Goal: Task Accomplishment & Management: Manage account settings

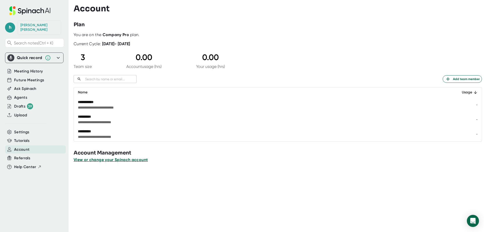
click at [133, 159] on span "View or change your Spinach account" at bounding box center [111, 159] width 74 height 5
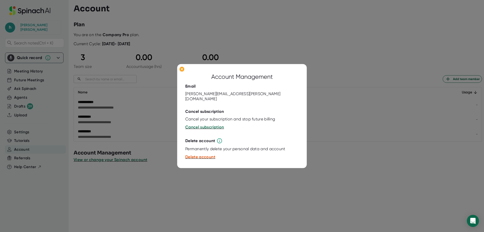
drag, startPoint x: 202, startPoint y: 126, endPoint x: 292, endPoint y: 141, distance: 91.4
click at [202, 126] on span "Cancel subscription" at bounding box center [204, 127] width 39 height 5
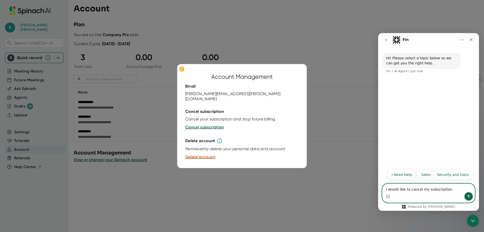
click at [469, 196] on icon "Send a message…" at bounding box center [469, 196] width 4 height 4
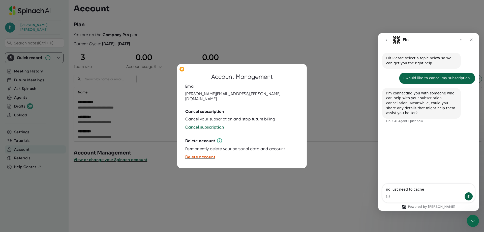
type textarea "no just need to cacnel"
type textarea "cancel"
